Goal: Complete application form: Complete application form

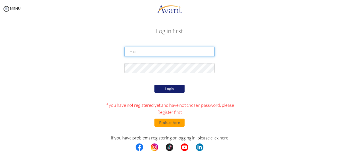
click at [158, 51] on input "email" at bounding box center [169, 52] width 90 height 10
type input "[EMAIL_ADDRESS][DOMAIN_NAME]"
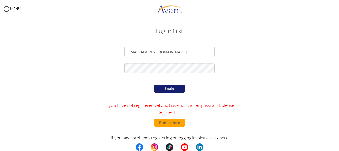
click at [169, 89] on button "Login" at bounding box center [169, 89] width 30 height 8
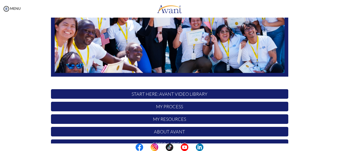
scroll to position [128, 0]
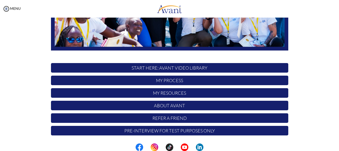
click at [153, 130] on p "Pre-Interview for test purposes only" at bounding box center [169, 131] width 237 height 10
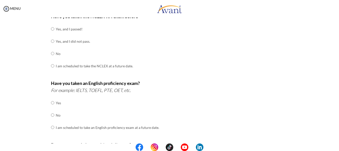
scroll to position [25, 0]
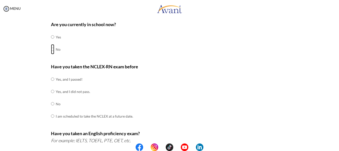
click at [51, 50] on input "radio" at bounding box center [52, 49] width 3 height 10
radio input "true"
click at [51, 79] on input "radio" at bounding box center [52, 79] width 3 height 10
radio input "true"
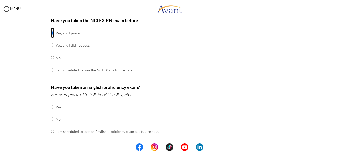
scroll to position [75, 0]
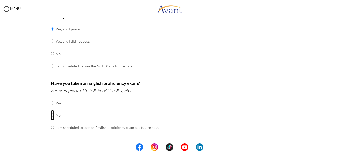
click at [51, 114] on input "radio" at bounding box center [52, 115] width 3 height 10
radio input "true"
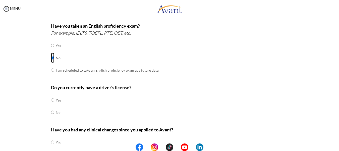
scroll to position [151, 0]
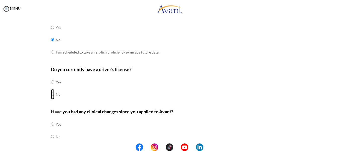
click at [51, 94] on input "radio" at bounding box center [52, 94] width 3 height 10
radio input "true"
click at [51, 137] on input "radio" at bounding box center [52, 136] width 3 height 10
radio input "true"
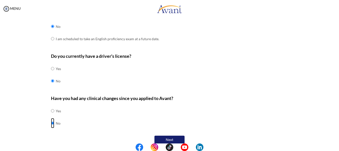
scroll to position [170, 0]
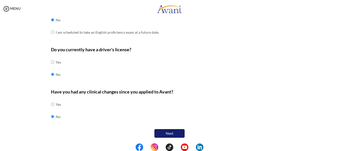
click at [171, 132] on button "Next" at bounding box center [169, 133] width 30 height 9
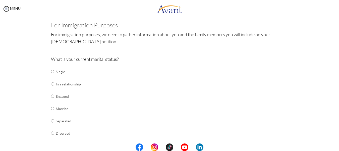
scroll to position [35, 0]
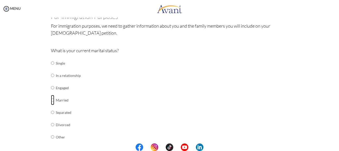
click at [51, 99] on input "radio" at bounding box center [52, 100] width 3 height 10
radio input "true"
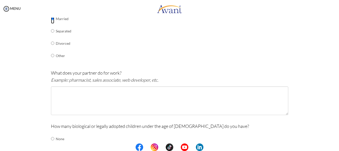
scroll to position [136, 0]
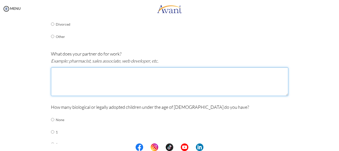
click at [76, 72] on textarea at bounding box center [169, 81] width 237 height 29
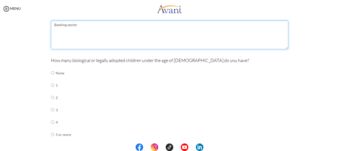
scroll to position [186, 0]
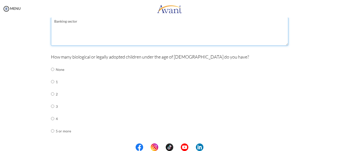
type textarea "Banking sector"
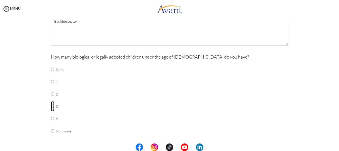
drag, startPoint x: 50, startPoint y: 105, endPoint x: 66, endPoint y: 98, distance: 17.4
click at [51, 106] on input "radio" at bounding box center [52, 106] width 3 height 10
radio input "true"
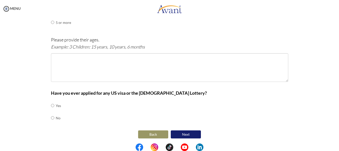
scroll to position [295, 0]
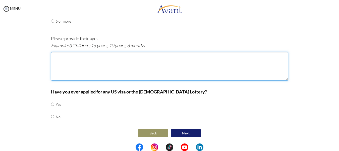
click at [90, 58] on textarea at bounding box center [169, 66] width 237 height 29
click at [58, 56] on textarea "13+, 12" at bounding box center [169, 66] width 237 height 29
click at [75, 55] on textarea "13+ Years, 12" at bounding box center [169, 66] width 237 height 29
type textarea "13+ Years, 12 Years and 4+ years"
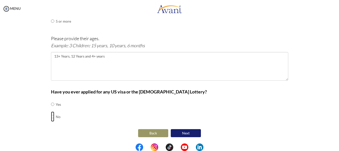
drag, startPoint x: 51, startPoint y: 116, endPoint x: 66, endPoint y: 111, distance: 15.6
click at [52, 116] on input "radio" at bounding box center [52, 116] width 3 height 10
radio input "true"
click at [51, 104] on input "radio" at bounding box center [52, 104] width 3 height 10
radio input "true"
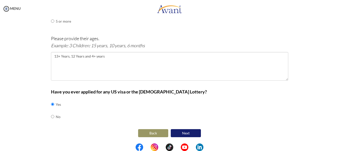
click at [185, 133] on button "Next" at bounding box center [186, 133] width 30 height 8
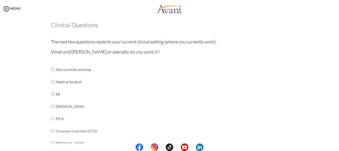
scroll to position [35, 0]
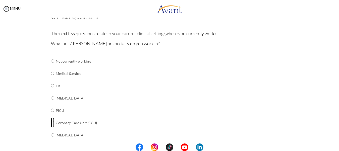
click at [51, 122] on input "radio" at bounding box center [52, 122] width 3 height 10
radio input "true"
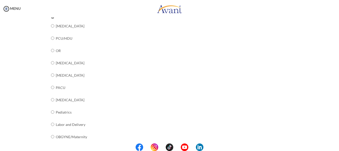
scroll to position [136, 0]
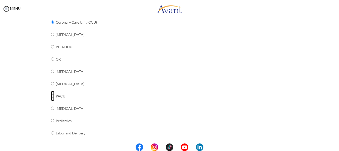
click at [51, 95] on input "radio" at bounding box center [52, 96] width 3 height 10
radio input "true"
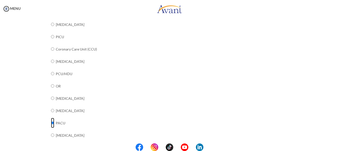
scroll to position [88, 0]
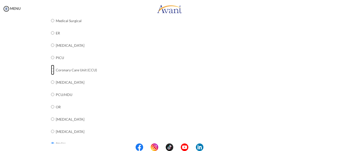
click at [51, 70] on input "radio" at bounding box center [52, 70] width 3 height 10
radio input "true"
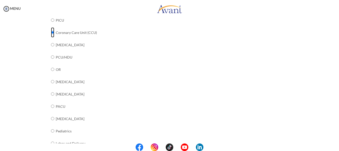
scroll to position [113, 0]
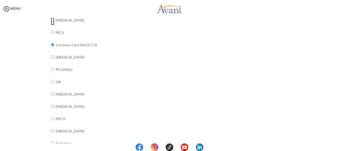
click at [51, 20] on input "radio" at bounding box center [52, 20] width 3 height 10
radio input "true"
click at [51, 45] on input "radio" at bounding box center [52, 45] width 3 height 10
radio input "true"
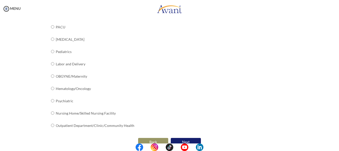
scroll to position [213, 0]
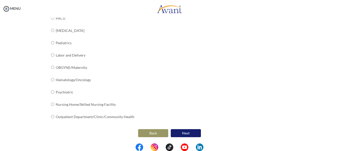
click at [182, 134] on button "Next" at bounding box center [186, 133] width 30 height 8
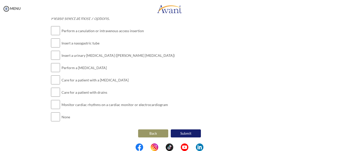
scroll to position [626, 0]
click at [153, 131] on button "Back" at bounding box center [153, 133] width 30 height 8
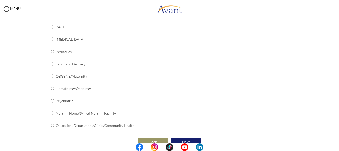
scroll to position [213, 0]
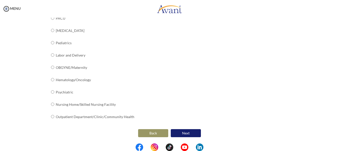
click at [185, 134] on button "Next" at bounding box center [186, 133] width 30 height 8
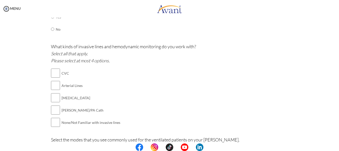
scroll to position [251, 0]
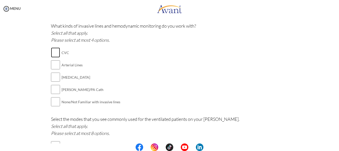
click at [55, 51] on input "checkbox" at bounding box center [55, 52] width 9 height 10
checkbox input "true"
click at [54, 63] on input "checkbox" at bounding box center [55, 65] width 9 height 10
checkbox input "true"
drag, startPoint x: 53, startPoint y: 77, endPoint x: 58, endPoint y: 76, distance: 5.3
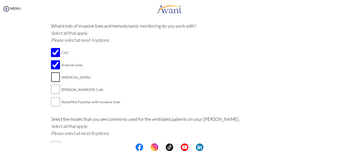
click at [53, 77] on input "checkbox" at bounding box center [55, 77] width 9 height 10
checkbox input "true"
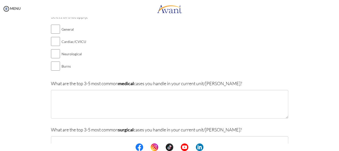
scroll to position [25, 0]
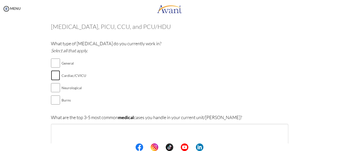
click at [56, 74] on input "checkbox" at bounding box center [55, 75] width 9 height 10
checkbox input "true"
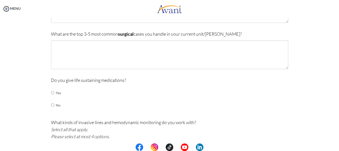
scroll to position [176, 0]
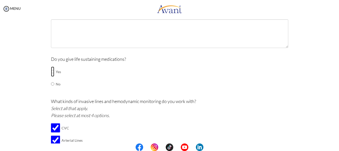
drag, startPoint x: 49, startPoint y: 71, endPoint x: 62, endPoint y: 78, distance: 14.5
click at [51, 71] on input "radio" at bounding box center [52, 72] width 3 height 10
radio input "true"
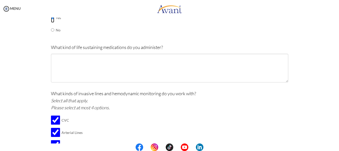
scroll to position [201, 0]
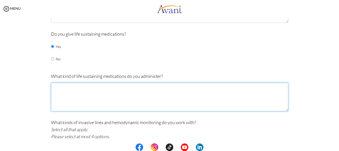
click at [74, 88] on textarea at bounding box center [169, 97] width 237 height 29
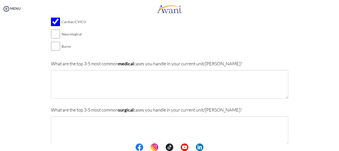
scroll to position [75, 0]
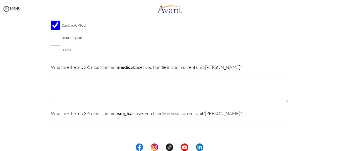
type textarea "Epinephrine, Amiodarone, Atropine, Vasopressin, Lidocaine, Calcium gluconate et…"
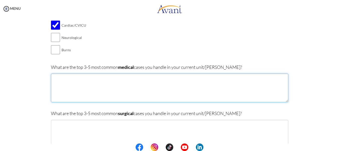
click at [107, 80] on textarea at bounding box center [169, 88] width 237 height 29
click at [57, 80] on textarea "Mycardial Infarction, Hypertension, Congestive heart failure," at bounding box center [169, 88] width 237 height 29
click at [150, 80] on textarea "Myocardial Infarction, Hypertension, Congestive heart failure," at bounding box center [169, 88] width 237 height 29
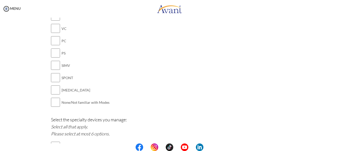
scroll to position [452, 0]
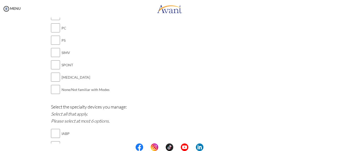
type textarea "Myocardial Infarction, Hypertension, Congestive heart failure, Coronary artery …"
drag, startPoint x: 56, startPoint y: 88, endPoint x: 60, endPoint y: 87, distance: 5.0
click at [56, 89] on input "checkbox" at bounding box center [55, 89] width 9 height 10
checkbox input "true"
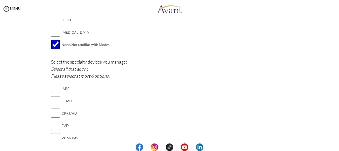
scroll to position [527, 0]
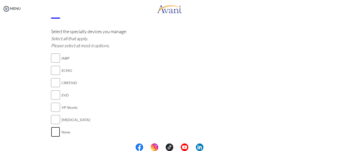
click at [57, 131] on input "checkbox" at bounding box center [55, 132] width 9 height 10
checkbox input "true"
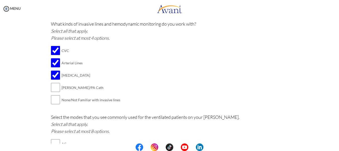
scroll to position [301, 0]
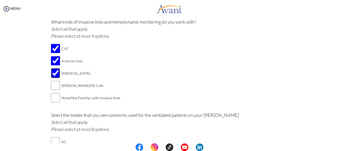
click at [53, 73] on input "checkbox" at bounding box center [55, 73] width 9 height 10
checkbox input "false"
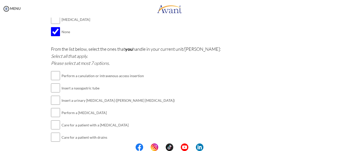
scroll to position [627, 0]
click at [54, 74] on input "checkbox" at bounding box center [55, 75] width 9 height 10
checkbox input "true"
click at [53, 87] on input "checkbox" at bounding box center [55, 88] width 9 height 10
checkbox input "true"
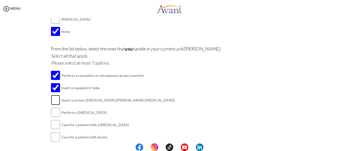
click at [53, 99] on input "checkbox" at bounding box center [55, 100] width 9 height 10
checkbox input "true"
click at [53, 110] on input "checkbox" at bounding box center [55, 112] width 9 height 10
checkbox input "true"
click at [54, 122] on input "checkbox" at bounding box center [55, 124] width 9 height 10
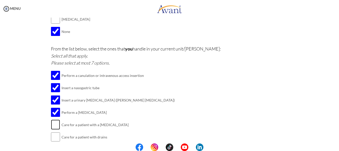
checkbox input "true"
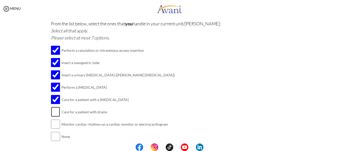
click at [55, 108] on input "checkbox" at bounding box center [55, 112] width 9 height 10
checkbox input "true"
click at [55, 124] on input "checkbox" at bounding box center [55, 124] width 9 height 10
checkbox input "true"
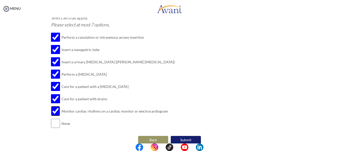
scroll to position [672, 0]
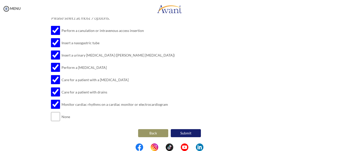
click at [186, 133] on button "Submit" at bounding box center [186, 133] width 30 height 8
click at [187, 133] on button "Submit" at bounding box center [186, 133] width 30 height 8
click at [153, 133] on button "Back" at bounding box center [153, 133] width 30 height 8
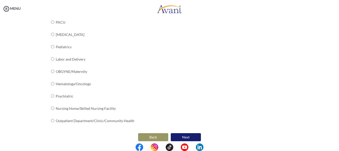
scroll to position [213, 0]
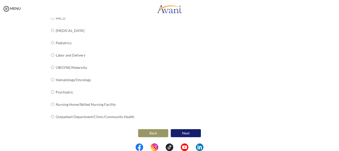
click at [154, 133] on button "Back" at bounding box center [153, 133] width 30 height 8
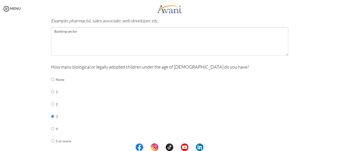
scroll to position [295, 0]
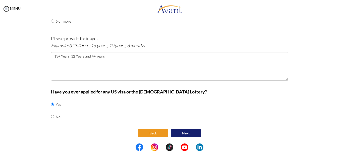
click at [151, 132] on button "Back" at bounding box center [153, 133] width 30 height 8
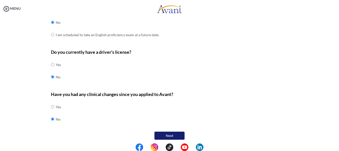
scroll to position [170, 0]
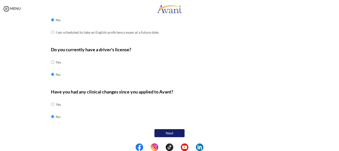
click at [169, 133] on button "Next" at bounding box center [169, 133] width 30 height 8
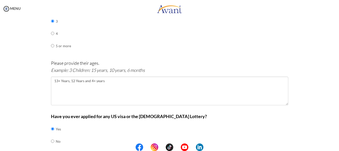
scroll to position [295, 0]
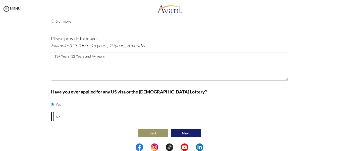
click at [51, 116] on input "radio" at bounding box center [52, 116] width 3 height 10
radio input "true"
click at [184, 134] on button "Next" at bounding box center [186, 133] width 30 height 8
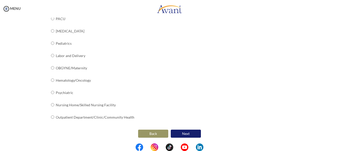
scroll to position [213, 0]
click at [183, 133] on button "Next" at bounding box center [186, 133] width 30 height 8
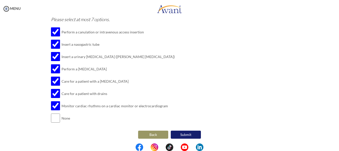
scroll to position [673, 0]
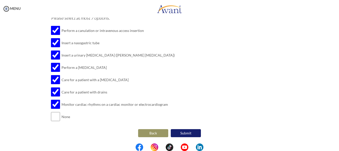
click at [182, 134] on button "Submit" at bounding box center [186, 133] width 30 height 8
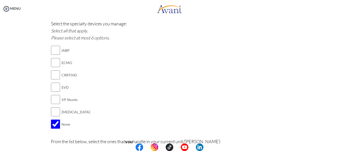
click at [0, 0] on div at bounding box center [0, 0] width 0 height 0
click at [195, 59] on div "Select the specialty devices you manage: Select all that apply. Please select a…" at bounding box center [169, 77] width 237 height 115
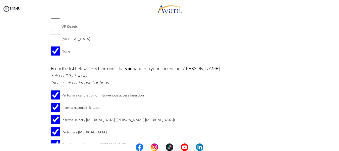
scroll to position [673, 0]
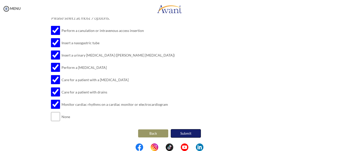
click at [183, 133] on button "Submit" at bounding box center [186, 133] width 30 height 9
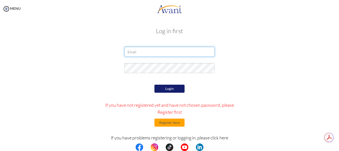
click at [149, 50] on input "email" at bounding box center [169, 52] width 90 height 10
type input "[EMAIL_ADDRESS][DOMAIN_NAME]"
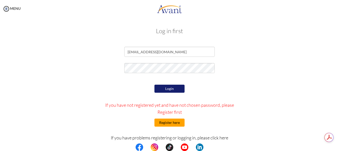
click at [166, 123] on button "Register here" at bounding box center [169, 122] width 30 height 8
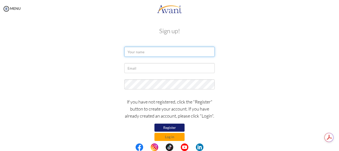
click at [155, 51] on input "text" at bounding box center [169, 52] width 90 height 10
type input "[PERSON_NAME]"
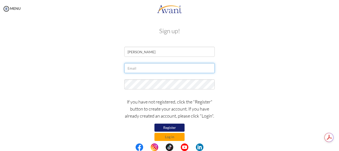
click at [142, 69] on input "text" at bounding box center [169, 68] width 90 height 10
type input "[EMAIL_ADDRESS][DOMAIN_NAME]"
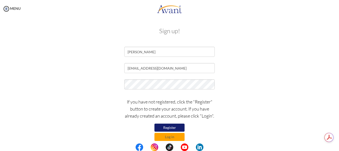
click at [167, 128] on button "Register" at bounding box center [169, 127] width 30 height 8
